Goal: Task Accomplishment & Management: Manage account settings

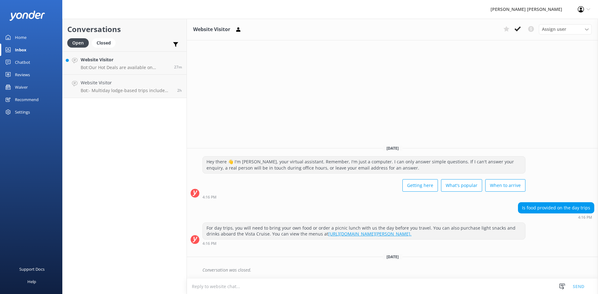
click at [121, 82] on h4 "Website Visitor" at bounding box center [127, 82] width 92 height 7
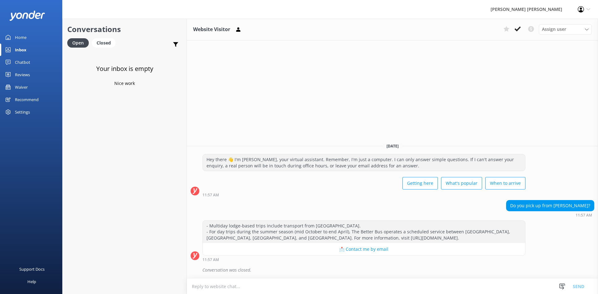
click at [24, 88] on div "Waiver" at bounding box center [21, 87] width 13 height 12
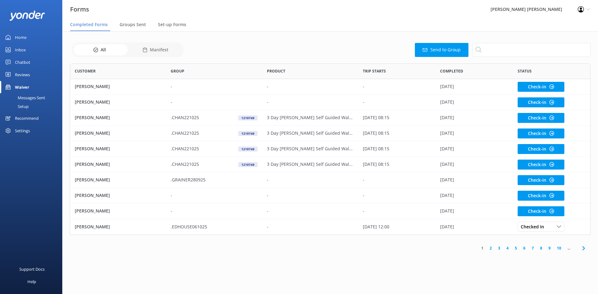
scroll to position [167, 516]
click at [492, 249] on link "2" at bounding box center [490, 248] width 8 height 6
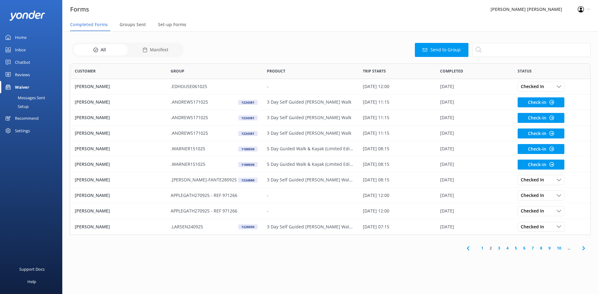
scroll to position [167, 516]
click at [497, 248] on link "3" at bounding box center [499, 248] width 8 height 6
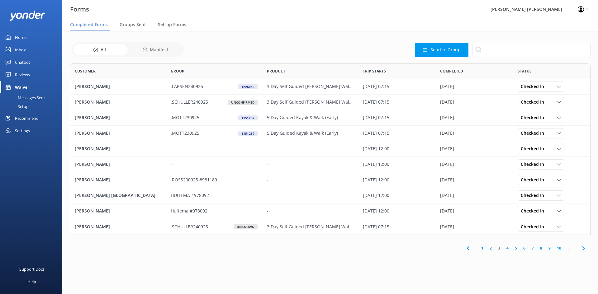
scroll to position [167, 516]
click at [489, 248] on link "2" at bounding box center [490, 248] width 8 height 6
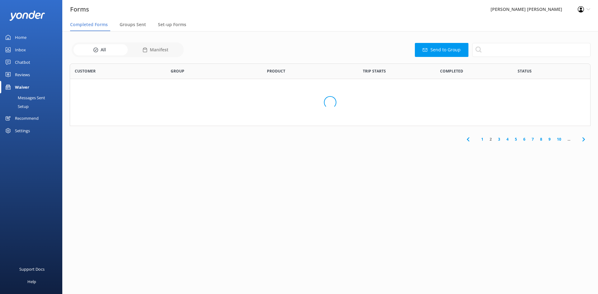
scroll to position [5, 5]
